Goal: Task Accomplishment & Management: Use online tool/utility

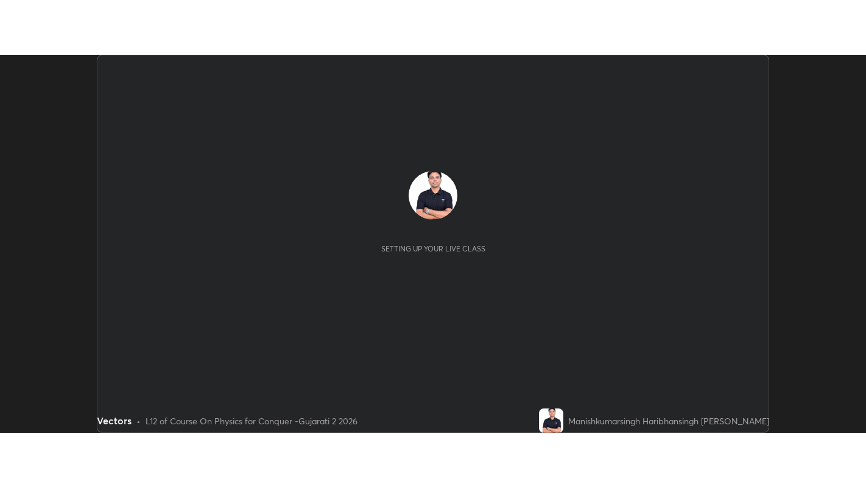
scroll to position [378, 866]
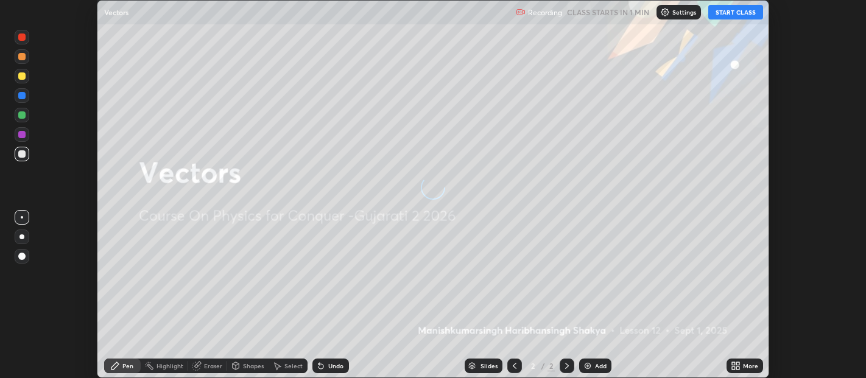
click at [733, 12] on button "START CLASS" at bounding box center [735, 12] width 55 height 15
click at [733, 364] on icon at bounding box center [733, 363] width 3 height 3
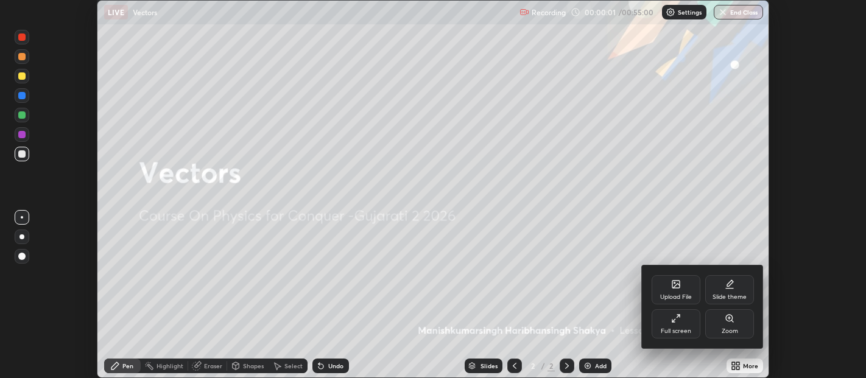
click at [730, 289] on icon at bounding box center [730, 285] width 10 height 10
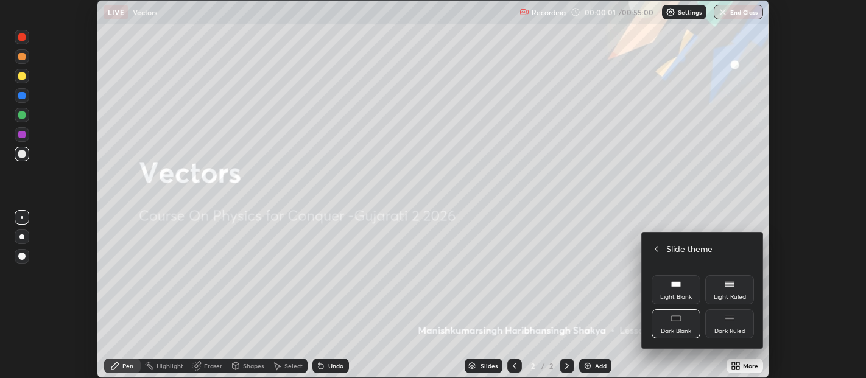
click at [740, 327] on div "Dark Ruled" at bounding box center [729, 323] width 49 height 29
click at [662, 249] on div "Slide theme" at bounding box center [703, 248] width 102 height 13
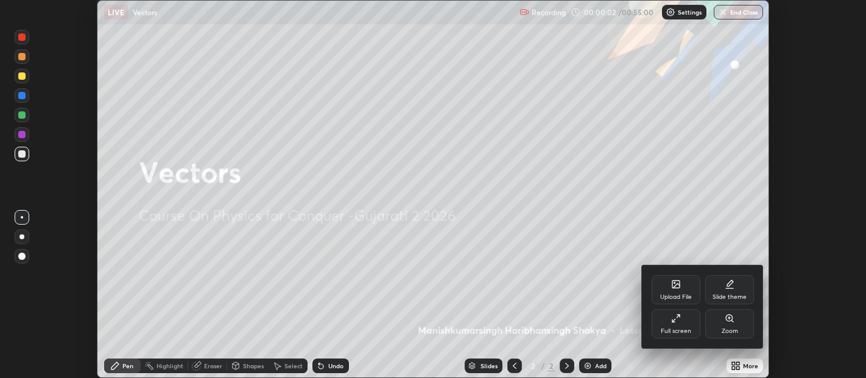
click at [680, 324] on div "Full screen" at bounding box center [676, 323] width 49 height 29
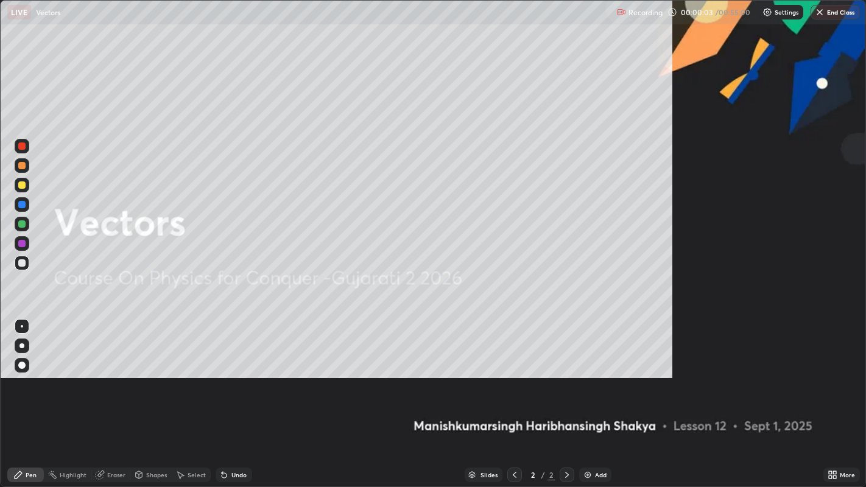
scroll to position [487, 866]
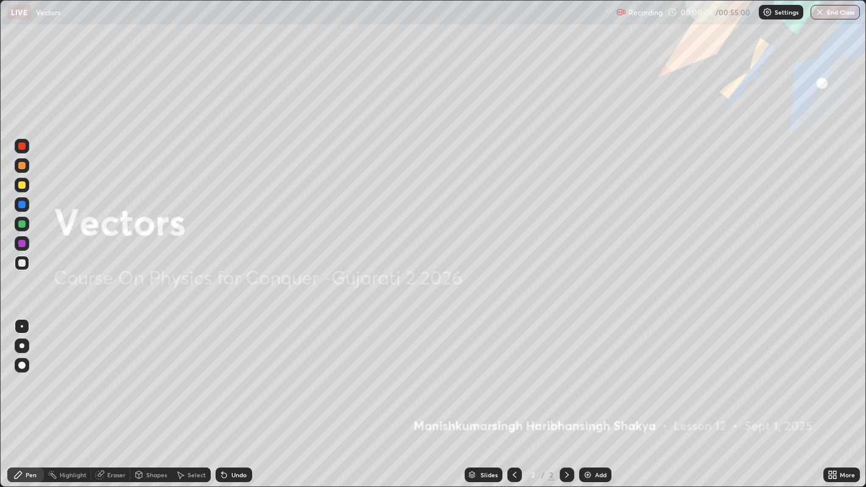
click at [596, 378] on div "Add" at bounding box center [601, 475] width 12 height 6
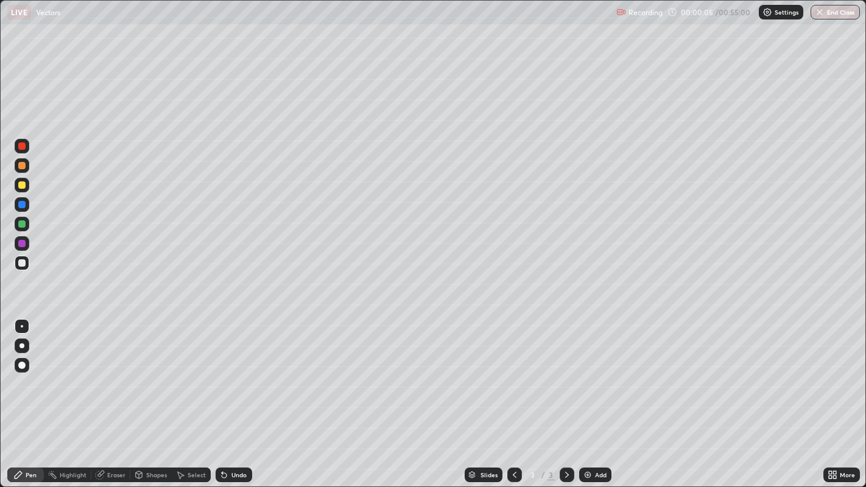
click at [23, 365] on div at bounding box center [21, 365] width 7 height 7
click at [23, 165] on div at bounding box center [21, 165] width 7 height 7
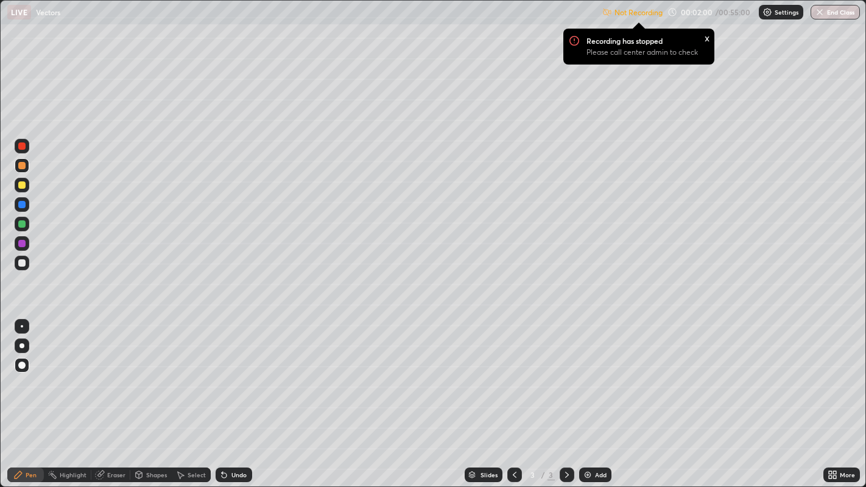
click at [783, 15] on p "Settings" at bounding box center [787, 12] width 24 height 6
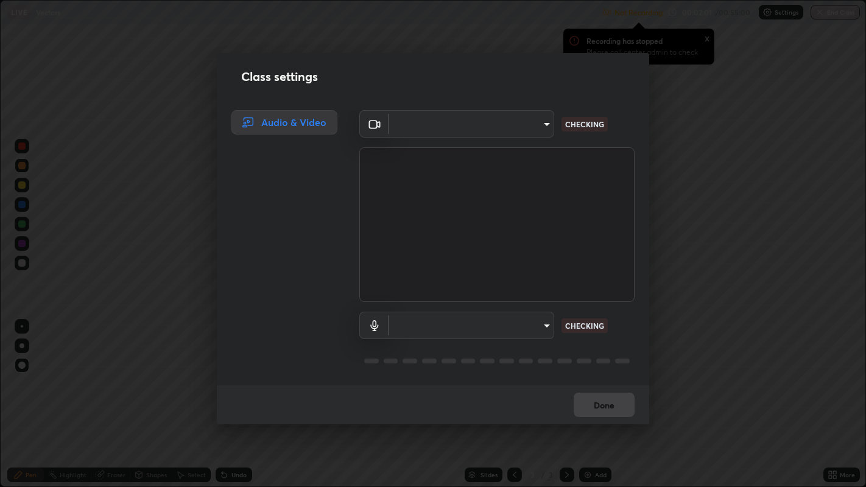
type input "b487a0c9c9d09bbbb380115422a62fd2740c7016d7b14ac64127474a774b5f74"
type input "communications"
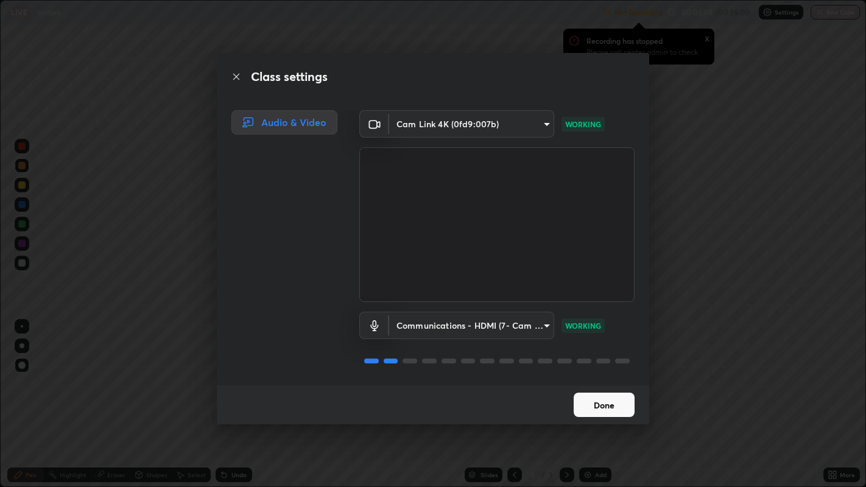
click at [596, 378] on button "Done" at bounding box center [604, 405] width 61 height 24
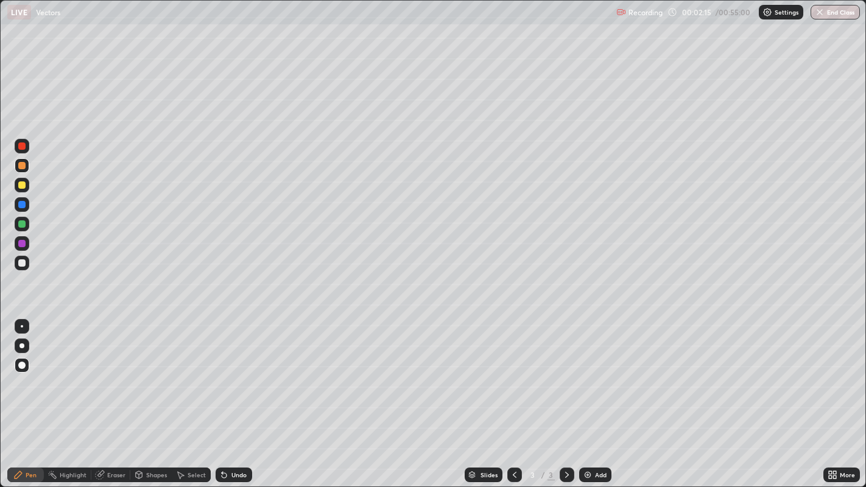
click at [231, 378] on div "Undo" at bounding box center [238, 475] width 15 height 6
click at [23, 262] on div at bounding box center [21, 262] width 7 height 7
click at [23, 171] on div at bounding box center [22, 165] width 15 height 15
click at [23, 188] on div at bounding box center [21, 185] width 7 height 7
click at [18, 164] on div at bounding box center [21, 165] width 7 height 7
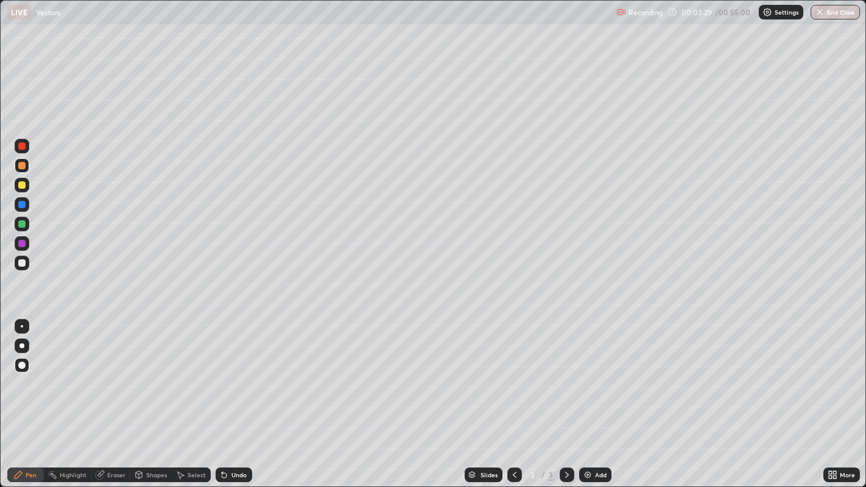
click at [23, 267] on div at bounding box center [22, 263] width 15 height 15
click at [20, 164] on div at bounding box center [21, 165] width 7 height 7
click at [599, 378] on div "Add" at bounding box center [595, 475] width 32 height 15
click at [25, 183] on div at bounding box center [21, 185] width 7 height 7
click at [20, 168] on div at bounding box center [21, 165] width 7 height 7
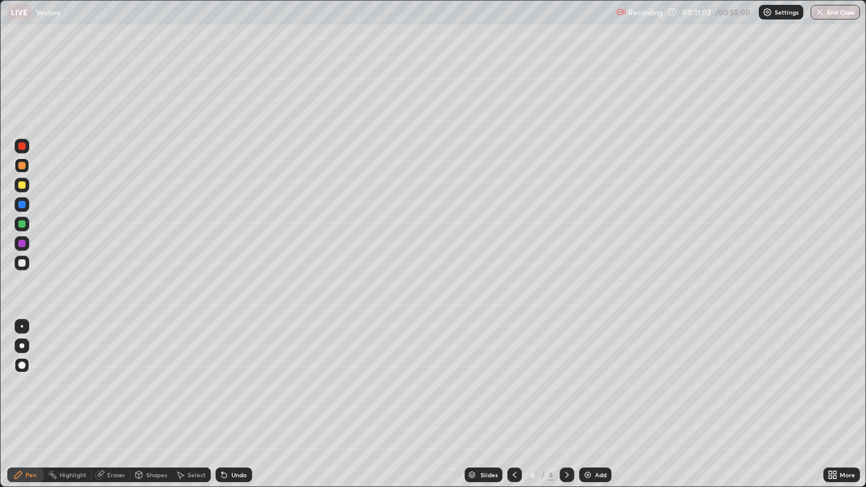
click at [23, 187] on div at bounding box center [21, 185] width 7 height 7
click at [232, 378] on div "Undo" at bounding box center [238, 475] width 15 height 6
click at [231, 378] on div "Undo" at bounding box center [234, 475] width 37 height 15
click at [595, 378] on div "Add" at bounding box center [601, 475] width 12 height 6
click at [21, 166] on div at bounding box center [21, 165] width 7 height 7
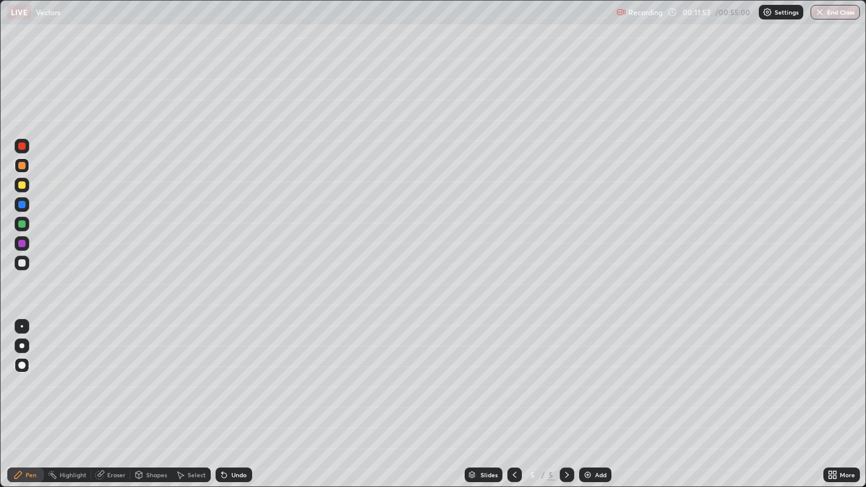
click at [20, 188] on div at bounding box center [21, 185] width 7 height 7
click at [21, 264] on div at bounding box center [21, 262] width 7 height 7
click at [22, 189] on div at bounding box center [21, 185] width 7 height 7
click at [20, 166] on div at bounding box center [21, 165] width 7 height 7
click at [23, 263] on div at bounding box center [21, 262] width 7 height 7
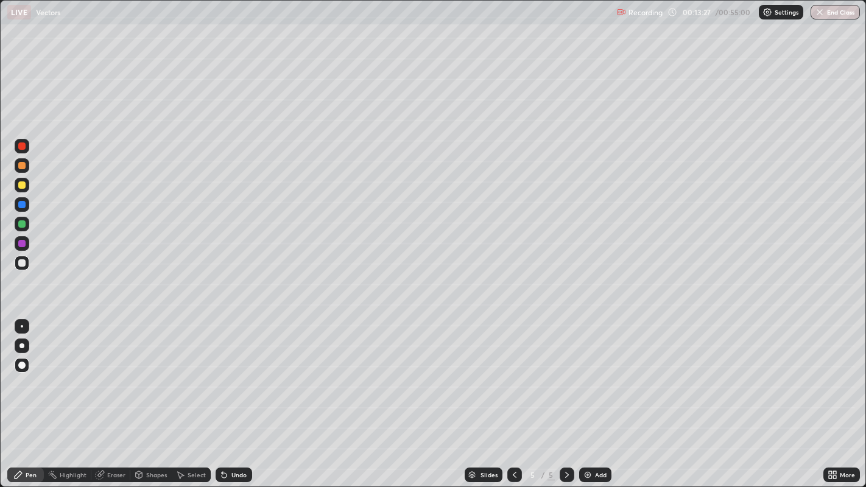
click at [21, 186] on div at bounding box center [21, 185] width 7 height 7
click at [23, 207] on div at bounding box center [21, 204] width 7 height 7
click at [20, 164] on div at bounding box center [21, 165] width 7 height 7
click at [228, 378] on div "Undo" at bounding box center [234, 475] width 37 height 15
click at [233, 378] on div "Undo" at bounding box center [238, 475] width 15 height 6
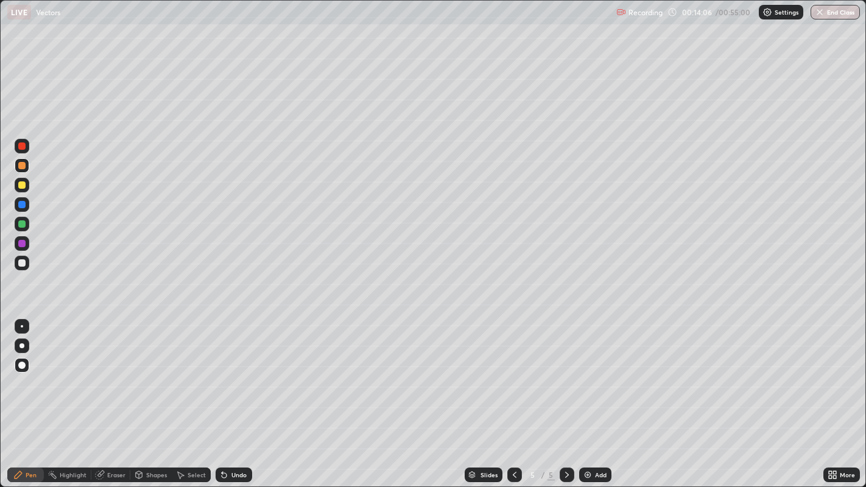
click at [236, 378] on div "Undo" at bounding box center [234, 475] width 37 height 15
click at [241, 378] on div "Undo" at bounding box center [238, 475] width 15 height 6
click at [107, 378] on div "Eraser" at bounding box center [116, 475] width 18 height 6
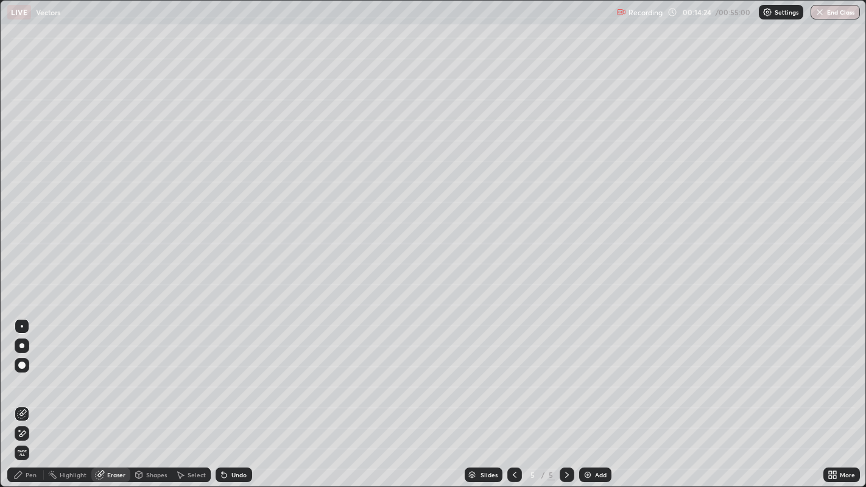
click at [19, 378] on icon at bounding box center [19, 430] width 1 height 1
click at [25, 378] on div "Pen" at bounding box center [25, 475] width 37 height 15
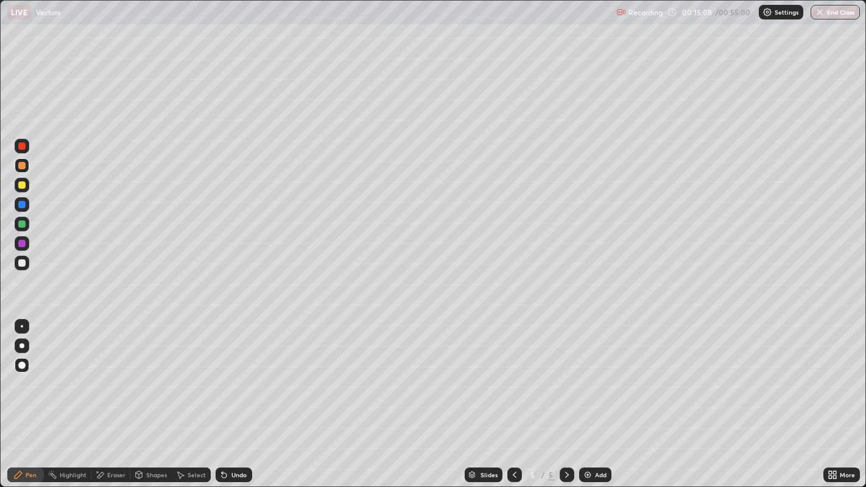
click at [21, 185] on div at bounding box center [21, 185] width 7 height 7
click at [239, 378] on div "Undo" at bounding box center [238, 475] width 15 height 6
click at [236, 378] on div "Undo" at bounding box center [238, 475] width 15 height 6
click at [588, 378] on div "Add" at bounding box center [595, 475] width 32 height 15
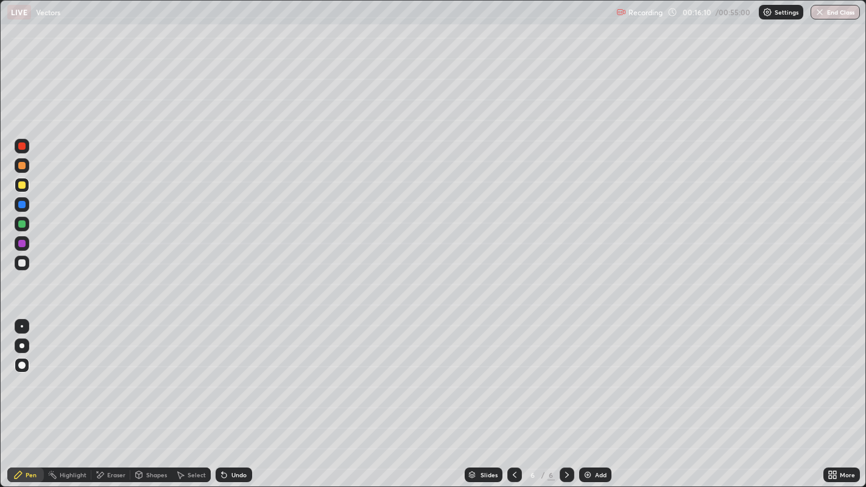
click at [21, 166] on div at bounding box center [21, 165] width 7 height 7
click at [23, 188] on div at bounding box center [21, 185] width 7 height 7
click at [588, 378] on img at bounding box center [588, 475] width 10 height 10
click at [21, 165] on div at bounding box center [21, 165] width 7 height 7
click at [18, 188] on div at bounding box center [22, 185] width 15 height 15
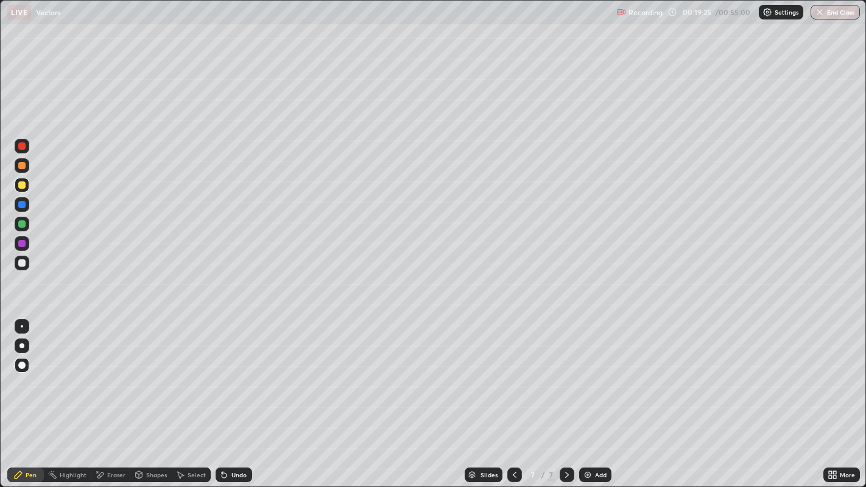
click at [593, 378] on div "Add" at bounding box center [595, 475] width 32 height 15
click at [25, 166] on div at bounding box center [21, 165] width 7 height 7
click at [23, 184] on div at bounding box center [21, 185] width 7 height 7
click at [20, 169] on div at bounding box center [21, 165] width 7 height 7
click at [117, 378] on div "Eraser" at bounding box center [116, 475] width 18 height 6
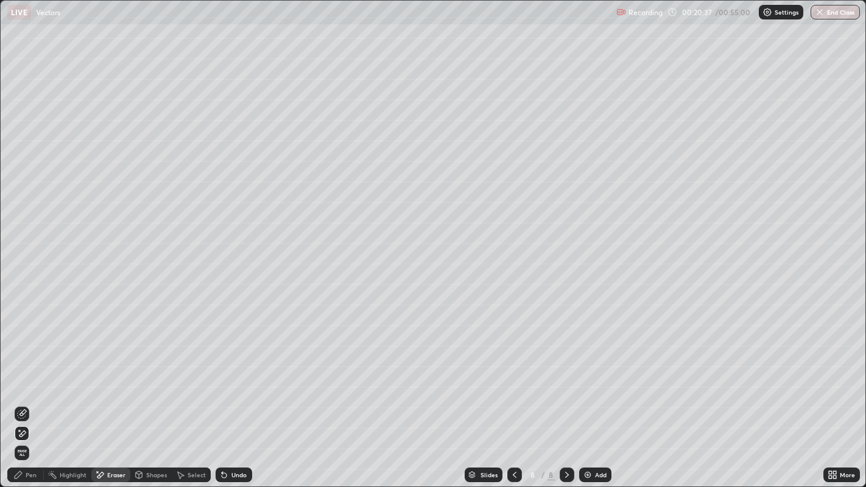
click at [32, 378] on div "Pen" at bounding box center [31, 475] width 11 height 6
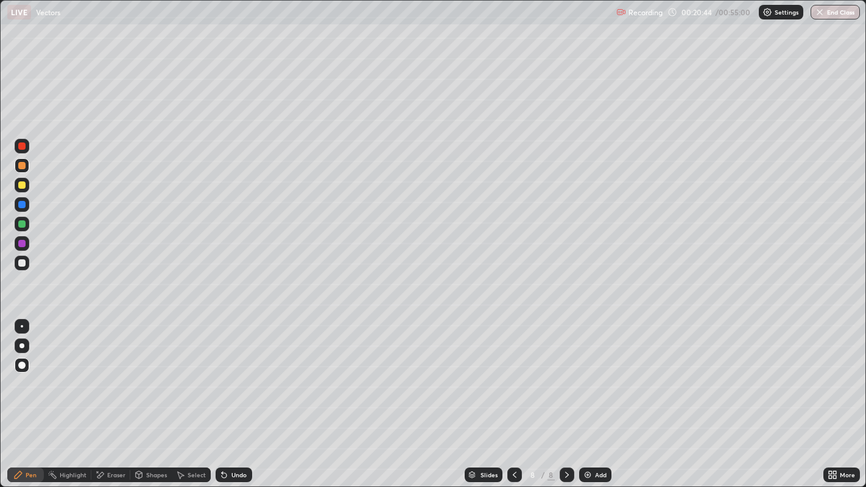
click at [23, 186] on div at bounding box center [21, 185] width 7 height 7
click at [237, 378] on div "Undo" at bounding box center [234, 475] width 37 height 15
click at [228, 378] on div "Undo" at bounding box center [234, 475] width 37 height 15
click at [23, 164] on div at bounding box center [21, 165] width 7 height 7
click at [591, 378] on div "Add" at bounding box center [595, 475] width 32 height 15
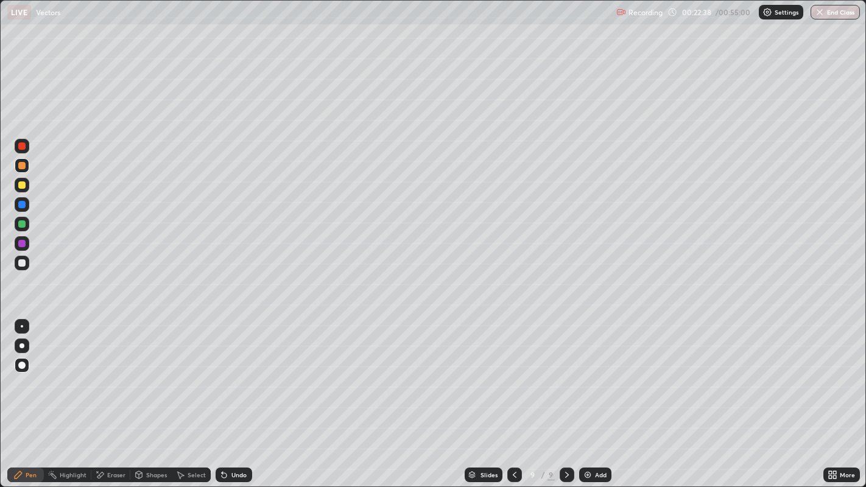
click at [21, 186] on div at bounding box center [21, 185] width 7 height 7
click at [21, 165] on div at bounding box center [21, 165] width 7 height 7
click at [25, 188] on div at bounding box center [22, 185] width 15 height 15
click at [23, 260] on div at bounding box center [21, 262] width 7 height 7
click at [602, 378] on div "Add" at bounding box center [601, 475] width 12 height 6
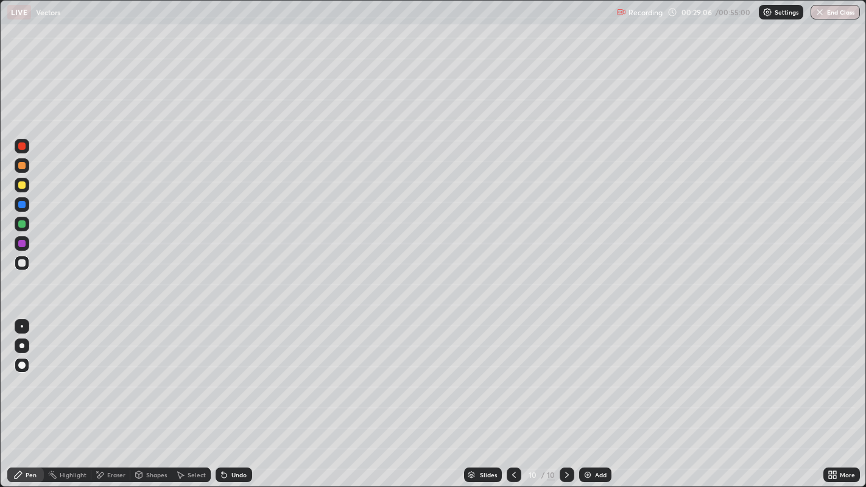
click at [23, 165] on div at bounding box center [21, 165] width 7 height 7
click at [21, 186] on div at bounding box center [21, 185] width 7 height 7
click at [23, 167] on div at bounding box center [21, 165] width 7 height 7
click at [21, 266] on div at bounding box center [21, 262] width 7 height 7
click at [595, 378] on div "Add" at bounding box center [601, 475] width 12 height 6
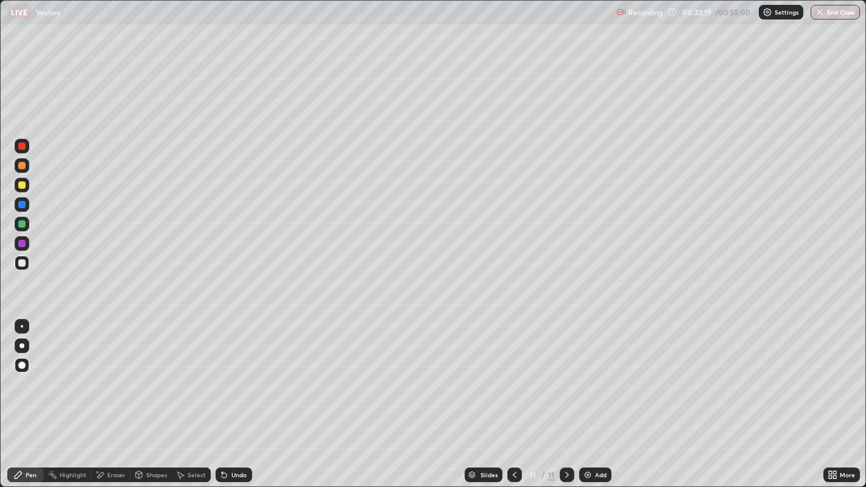
click at [21, 166] on div at bounding box center [21, 165] width 7 height 7
click at [18, 263] on div at bounding box center [21, 262] width 7 height 7
click at [27, 171] on div at bounding box center [22, 165] width 15 height 15
click at [591, 378] on div "Add" at bounding box center [595, 475] width 32 height 15
click at [596, 378] on div "Add" at bounding box center [601, 475] width 12 height 6
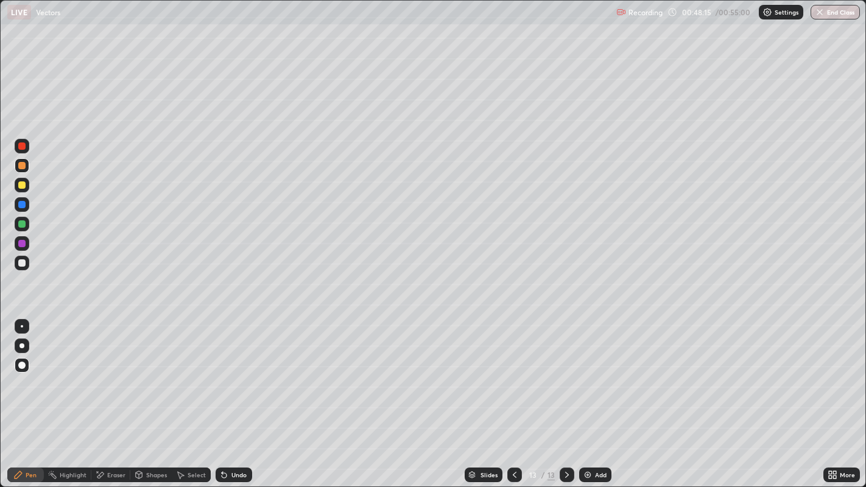
click at [19, 188] on div at bounding box center [22, 185] width 15 height 15
click at [153, 378] on div "Shapes" at bounding box center [156, 475] width 21 height 6
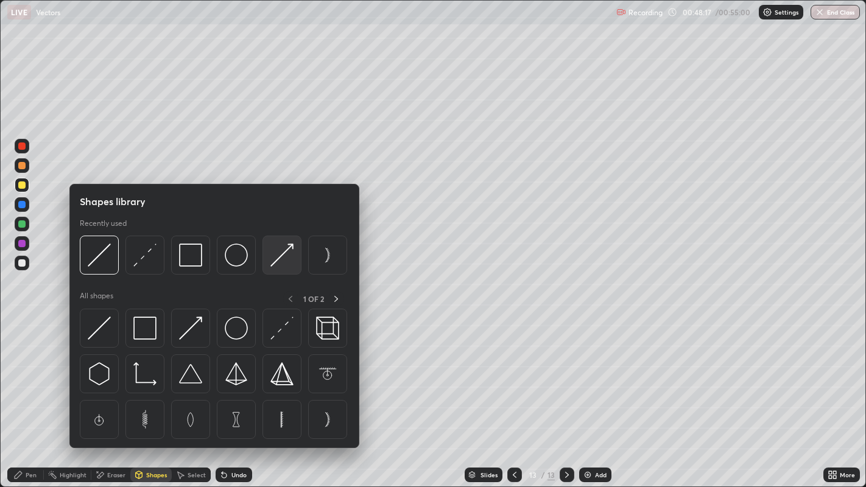
click at [273, 258] on img at bounding box center [281, 255] width 23 height 23
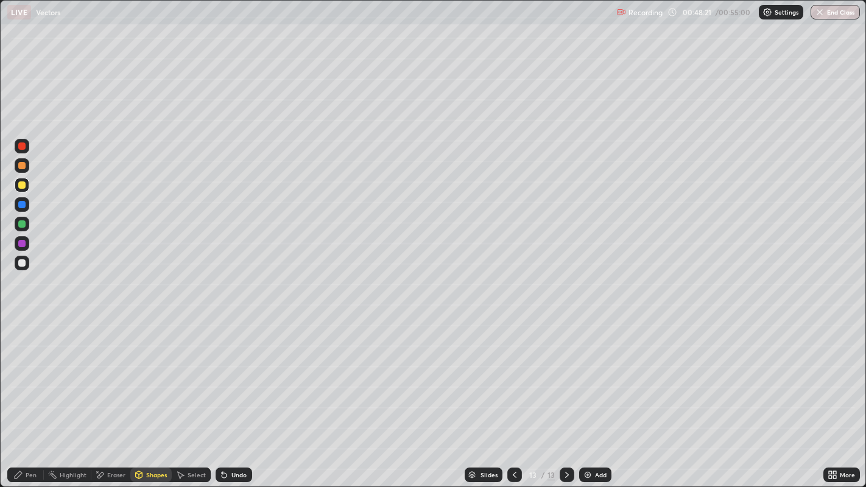
click at [21, 263] on div at bounding box center [21, 262] width 7 height 7
click at [35, 378] on div "Pen" at bounding box center [31, 475] width 11 height 6
click at [23, 167] on div at bounding box center [21, 165] width 7 height 7
click at [23, 179] on div at bounding box center [22, 185] width 15 height 15
click at [23, 165] on div at bounding box center [21, 165] width 7 height 7
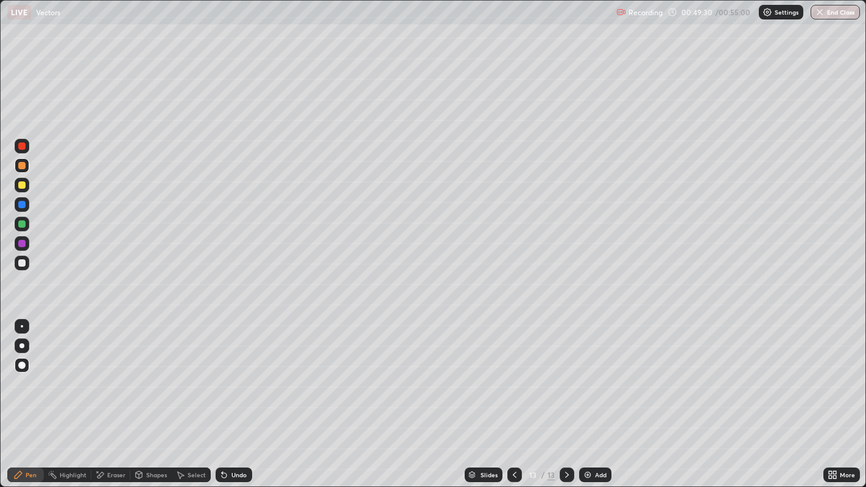
click at [23, 263] on div at bounding box center [21, 262] width 7 height 7
click at [21, 166] on div at bounding box center [21, 165] width 7 height 7
click at [111, 378] on div "Eraser" at bounding box center [116, 475] width 18 height 6
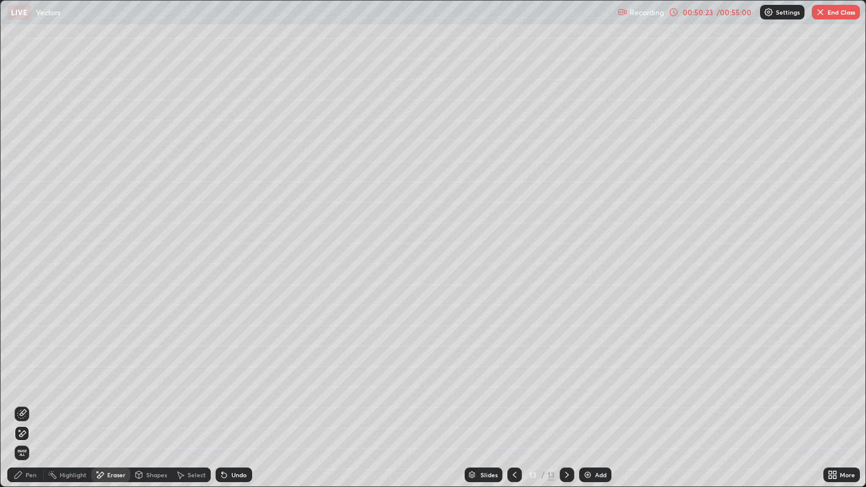
click at [38, 378] on div "Pen" at bounding box center [25, 475] width 37 height 15
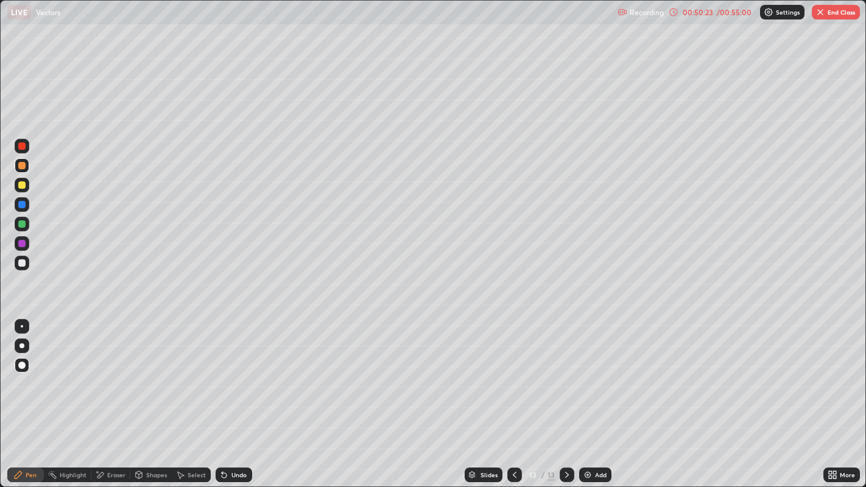
click at [23, 185] on div at bounding box center [21, 185] width 7 height 7
click at [24, 168] on div at bounding box center [21, 165] width 7 height 7
click at [825, 14] on button "End Class" at bounding box center [836, 12] width 48 height 15
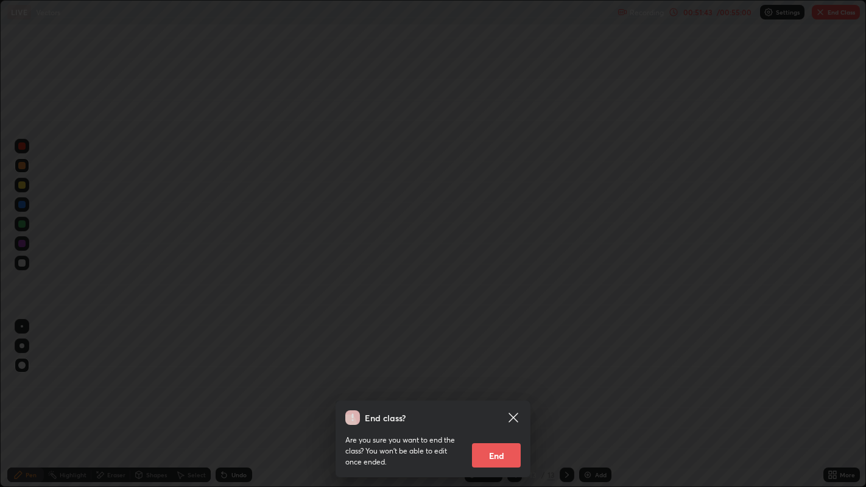
click at [496, 378] on button "End" at bounding box center [496, 455] width 49 height 24
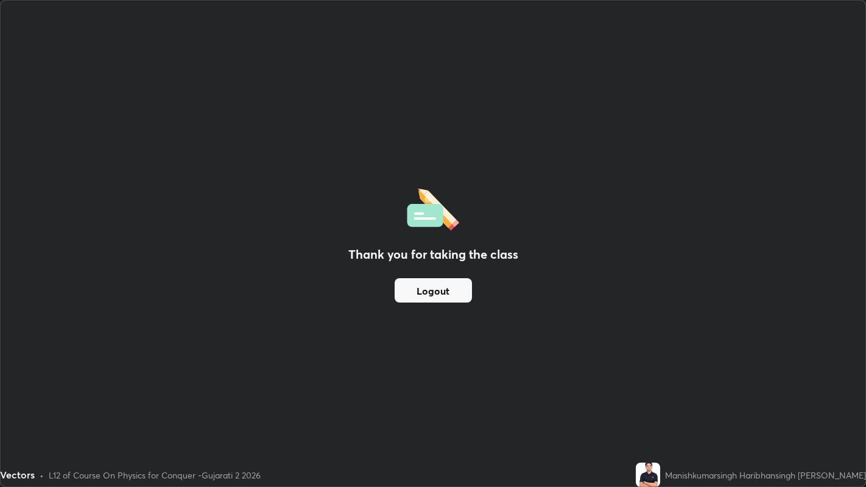
click at [422, 291] on button "Logout" at bounding box center [433, 290] width 77 height 24
